Goal: Transaction & Acquisition: Obtain resource

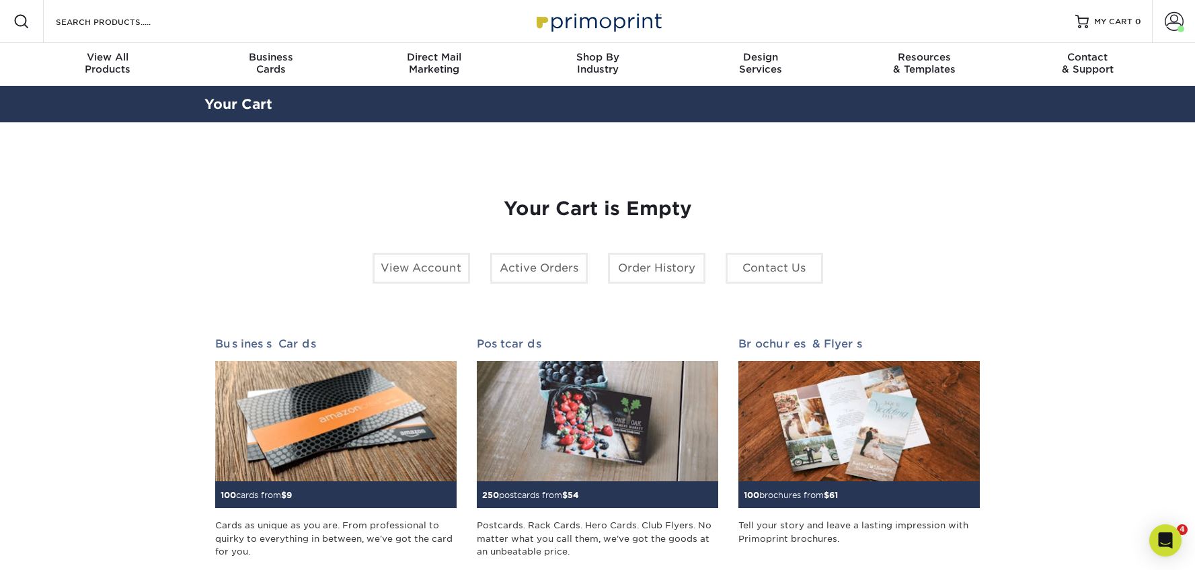
click at [110, 31] on div "Search Products" at bounding box center [115, 21] width 142 height 43
click at [111, 26] on input "Search Products" at bounding box center [119, 21] width 131 height 16
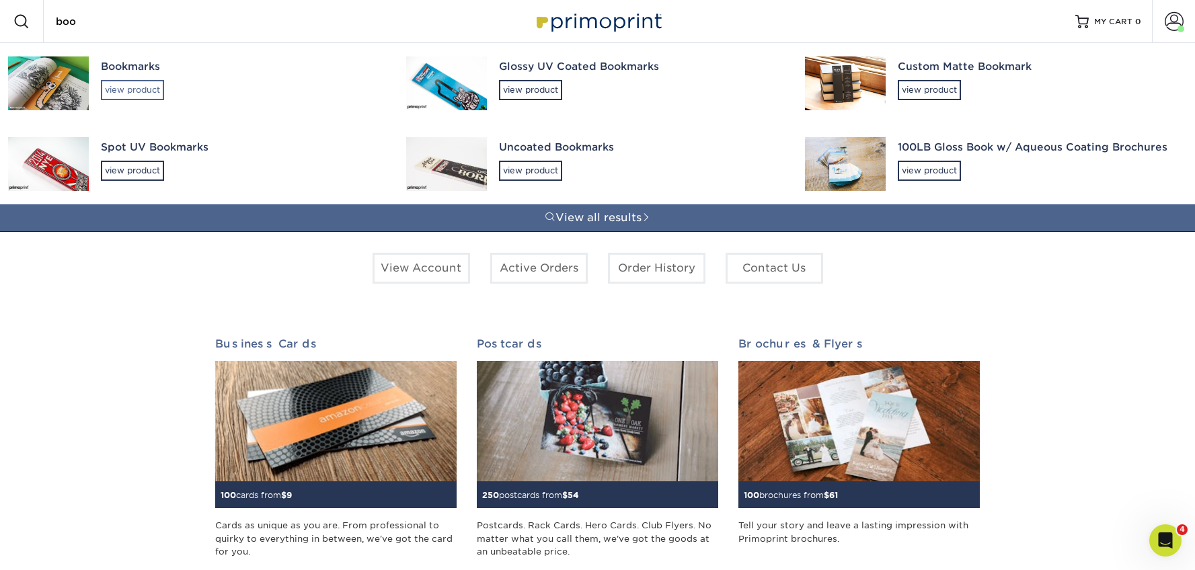
type input "boo"
click at [133, 87] on div "view product" at bounding box center [132, 90] width 63 height 20
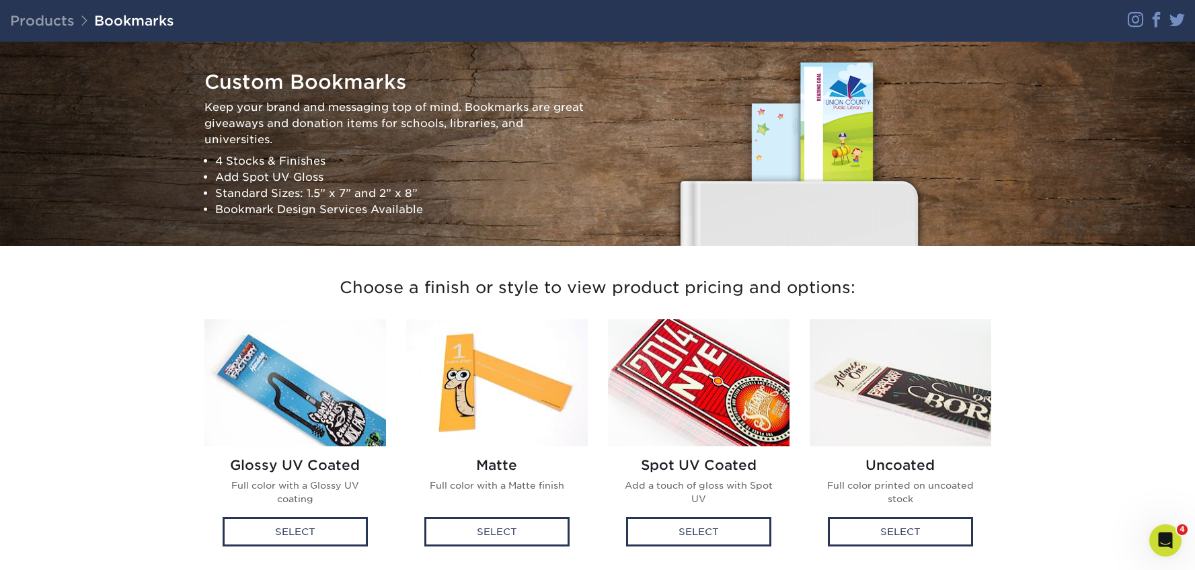
scroll to position [708, 0]
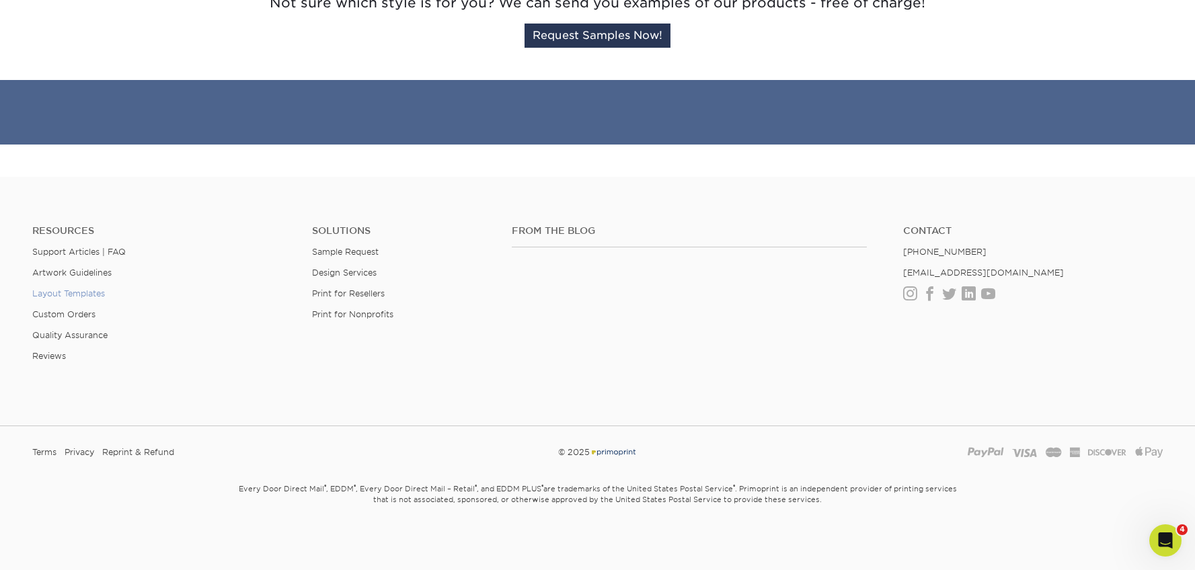
click at [82, 293] on link "Layout Templates" at bounding box center [68, 294] width 73 height 10
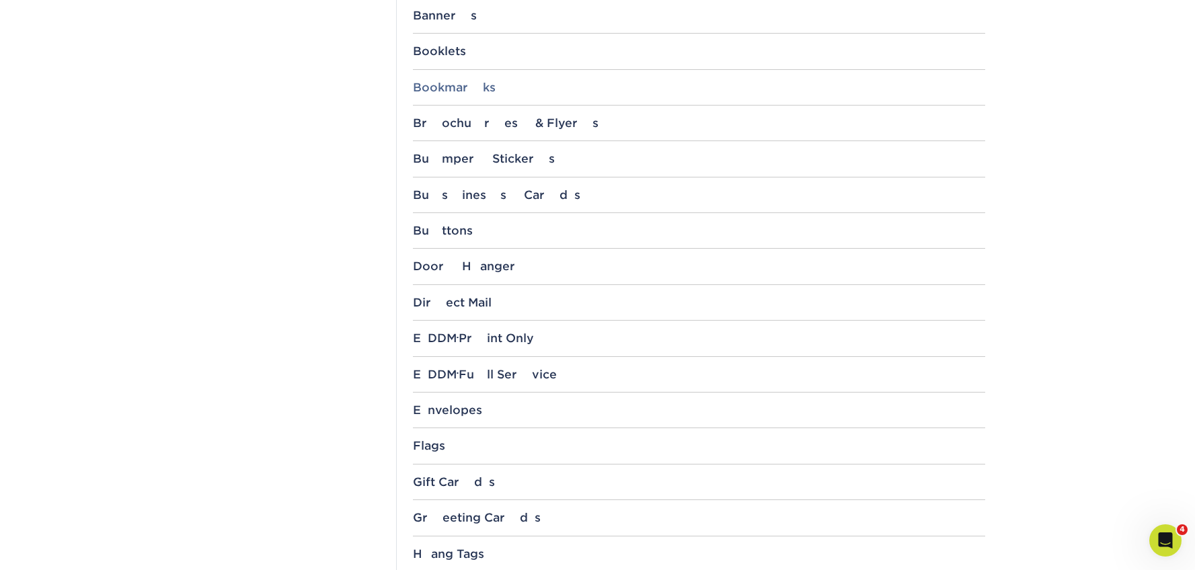
click at [443, 89] on div "Bookmarks" at bounding box center [699, 87] width 572 height 13
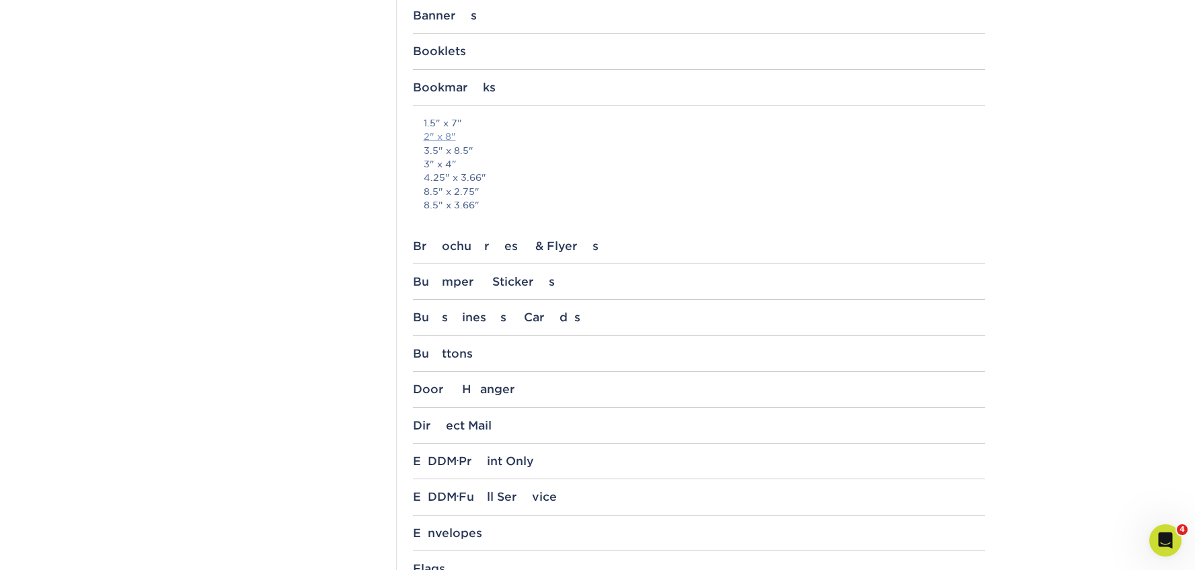
click at [447, 137] on link "2" x 8"" at bounding box center [440, 136] width 32 height 11
